Goal: Task Accomplishment & Management: Use online tool/utility

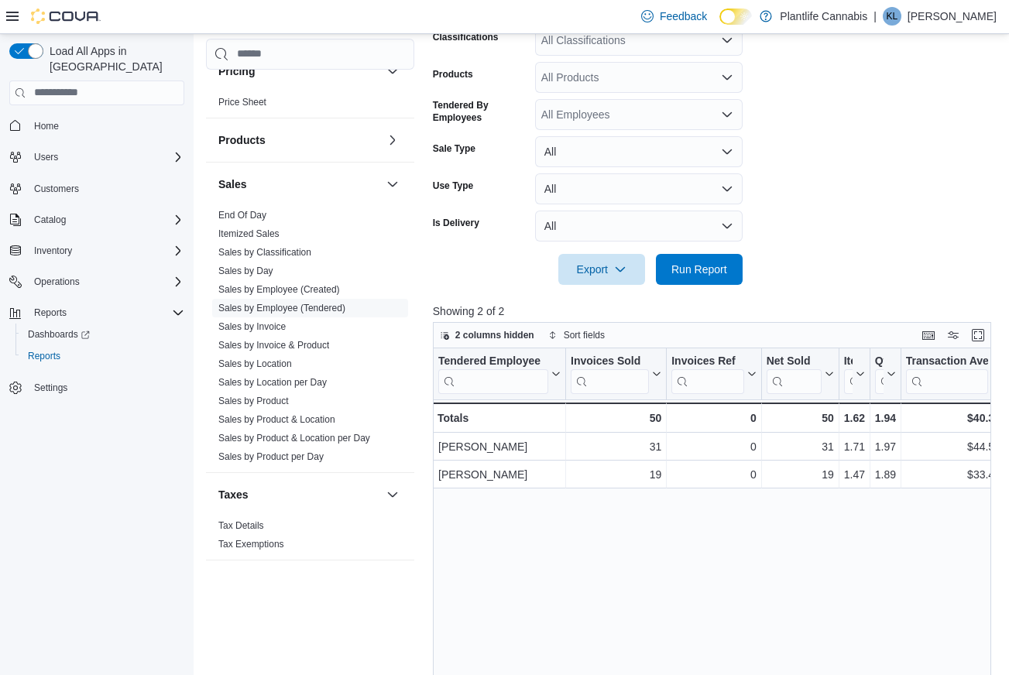
scroll to position [376, 0]
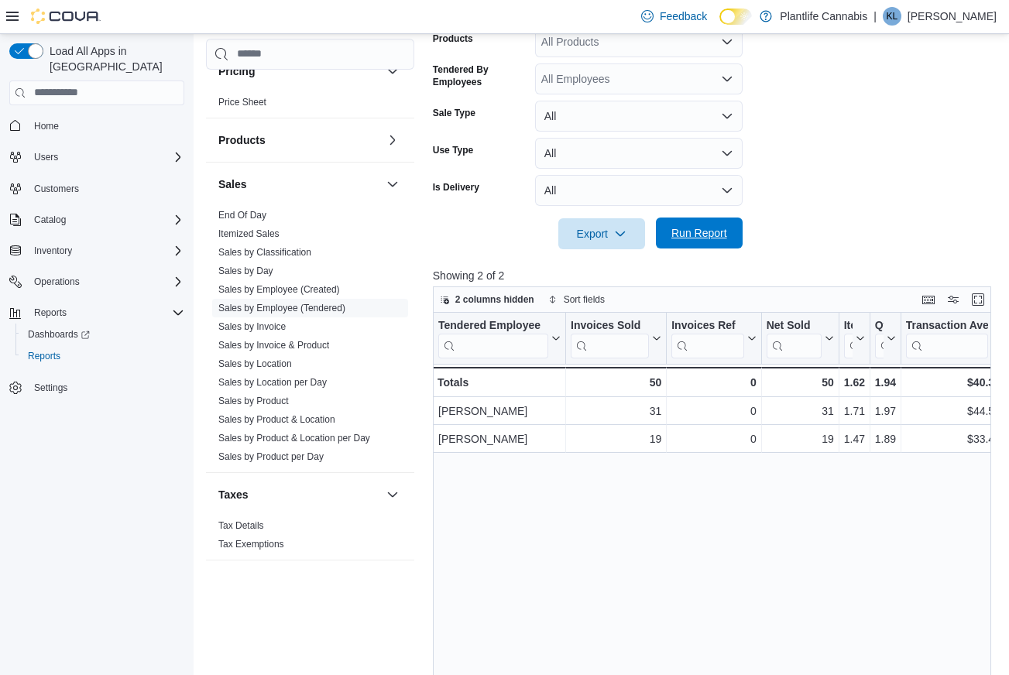
click at [689, 237] on span "Run Report" at bounding box center [700, 232] width 56 height 15
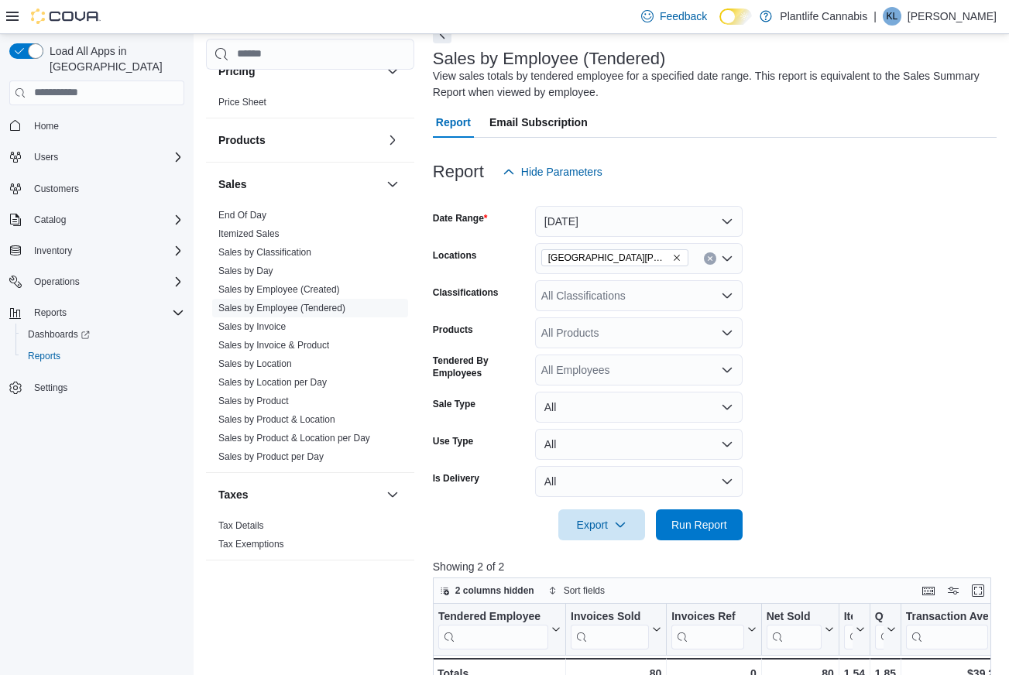
scroll to position [81, 0]
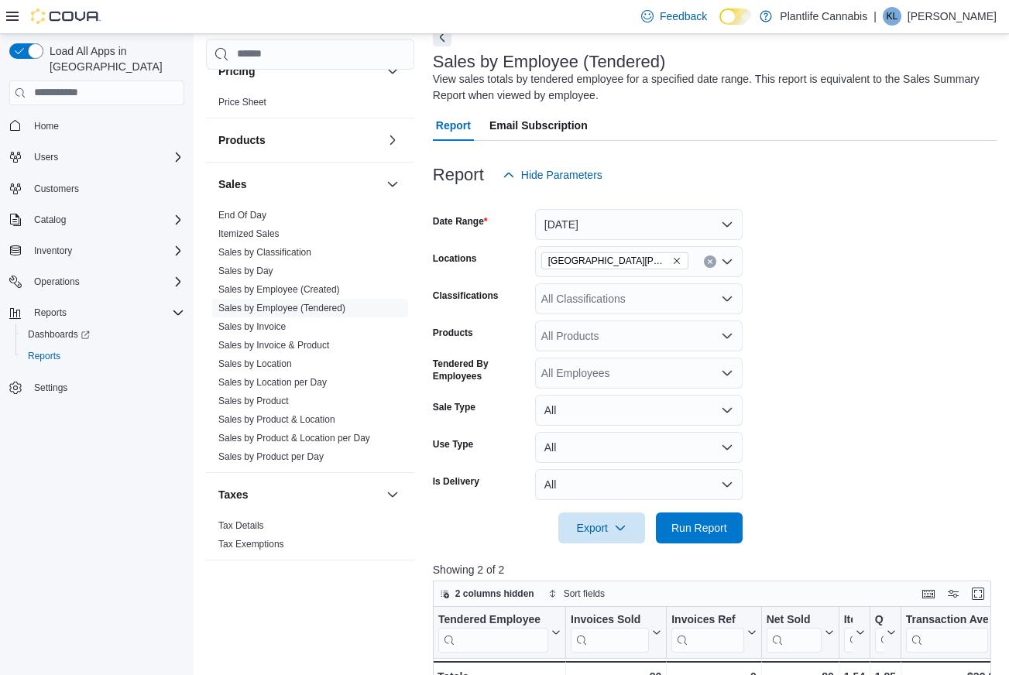
click at [579, 300] on div "All Classifications" at bounding box center [639, 298] width 208 height 31
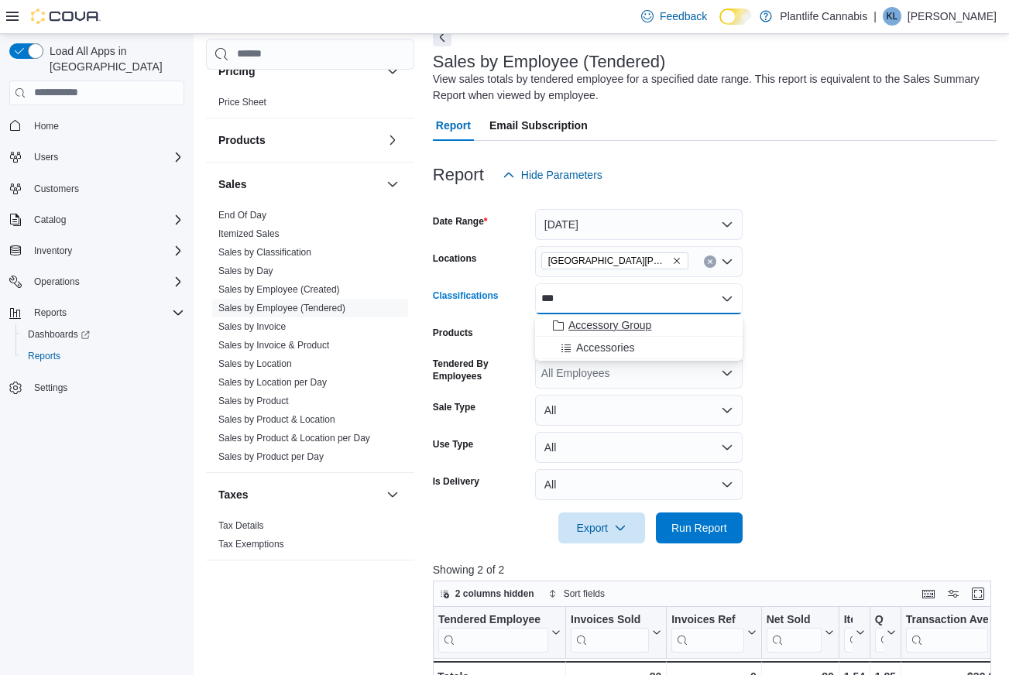
type input "***"
click at [601, 328] on span "Accessory Group" at bounding box center [610, 325] width 83 height 15
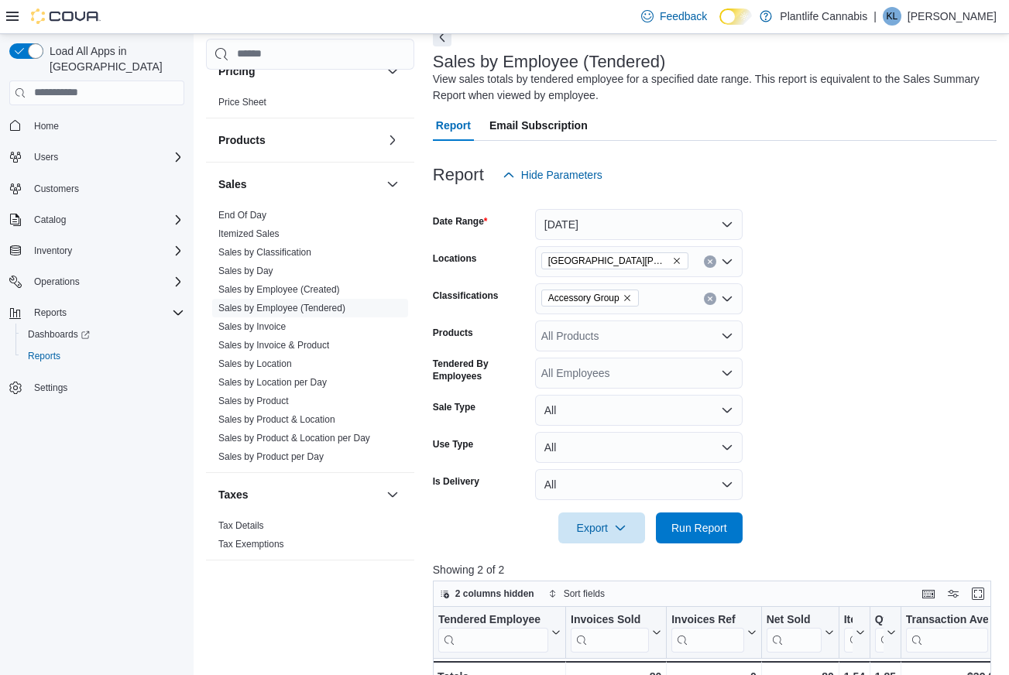
drag, startPoint x: 801, startPoint y: 352, endPoint x: 783, endPoint y: 452, distance: 101.5
click at [801, 352] on form "Date Range [DATE] Locations [GEOGRAPHIC_DATA][PERSON_NAME] Creek Classification…" at bounding box center [715, 367] width 564 height 353
click at [685, 528] on span "Run Report" at bounding box center [700, 527] width 56 height 15
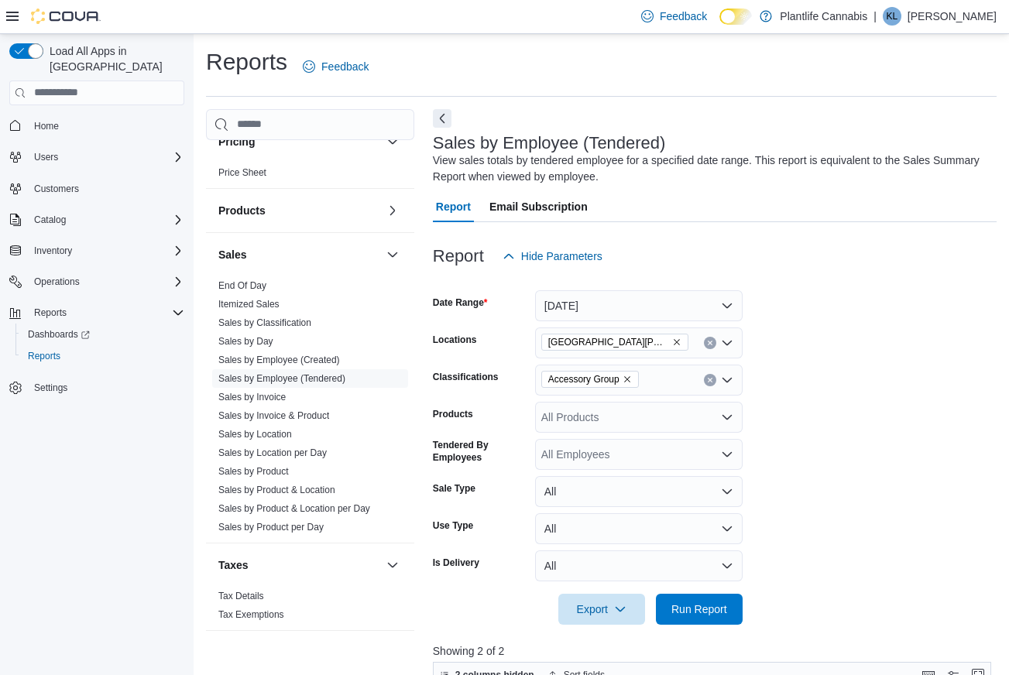
click at [630, 377] on icon "Remove Accessory Group from selection in this group" at bounding box center [627, 379] width 6 height 6
drag, startPoint x: 634, startPoint y: 377, endPoint x: 788, endPoint y: 369, distance: 155.1
click at [635, 377] on div "Accessory Group" at bounding box center [639, 380] width 208 height 31
click at [833, 367] on form "Date Range [DATE] Locations [GEOGRAPHIC_DATA][PERSON_NAME] Creek Classification…" at bounding box center [715, 448] width 564 height 353
drag, startPoint x: 734, startPoint y: 602, endPoint x: 793, endPoint y: 479, distance: 135.8
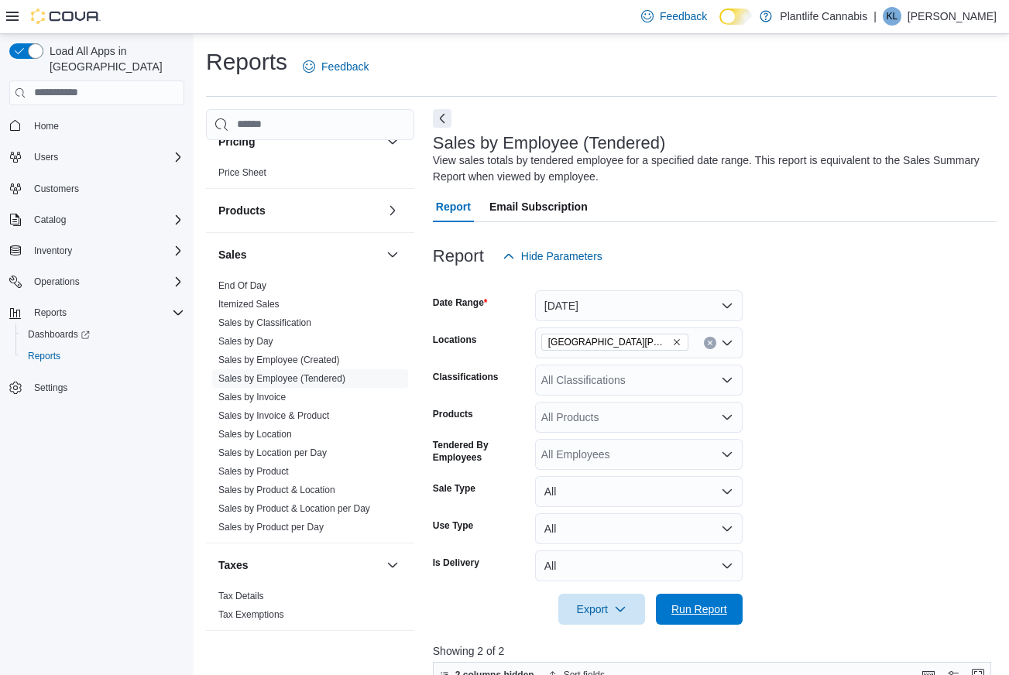
click at [736, 600] on button "Run Report" at bounding box center [699, 609] width 87 height 31
